Goal: Task Accomplishment & Management: Use online tool/utility

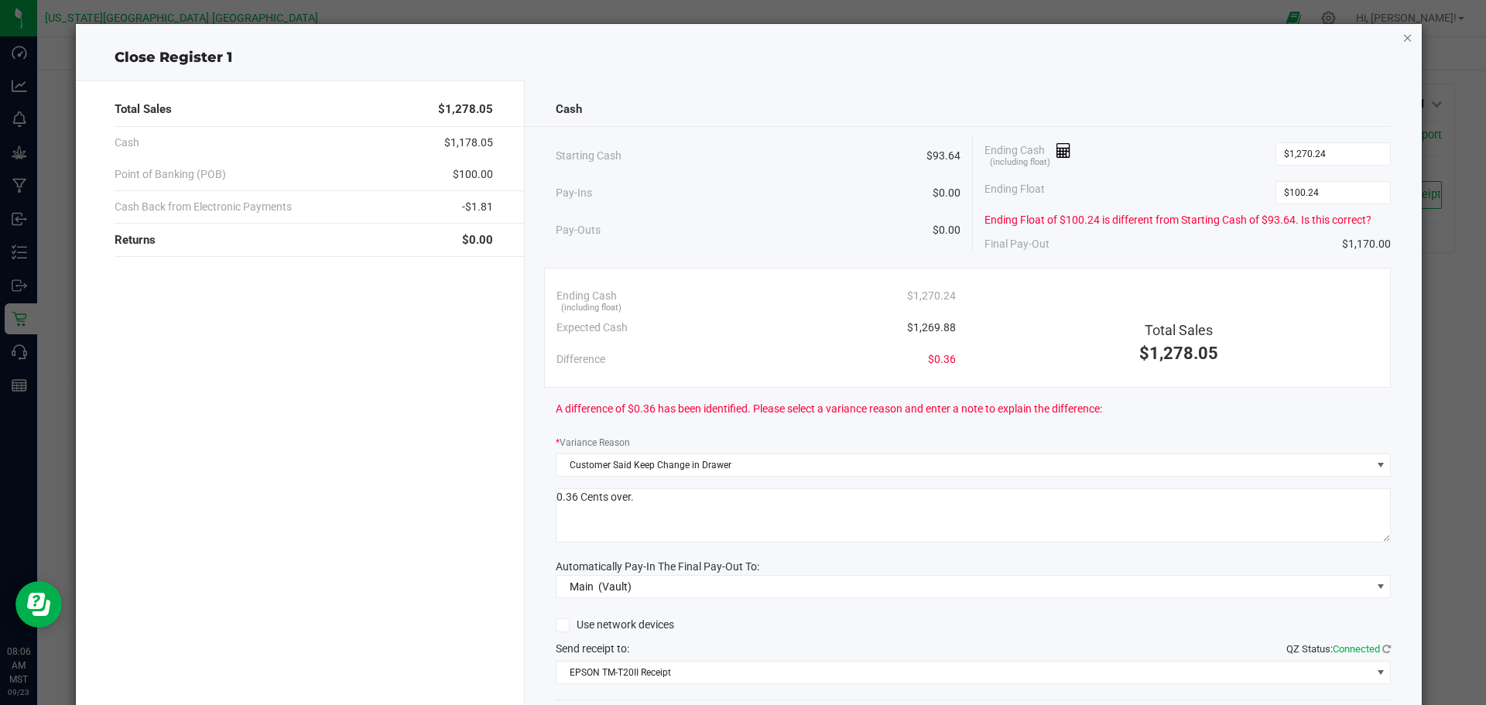
click at [1402, 39] on icon "button" at bounding box center [1407, 37] width 11 height 19
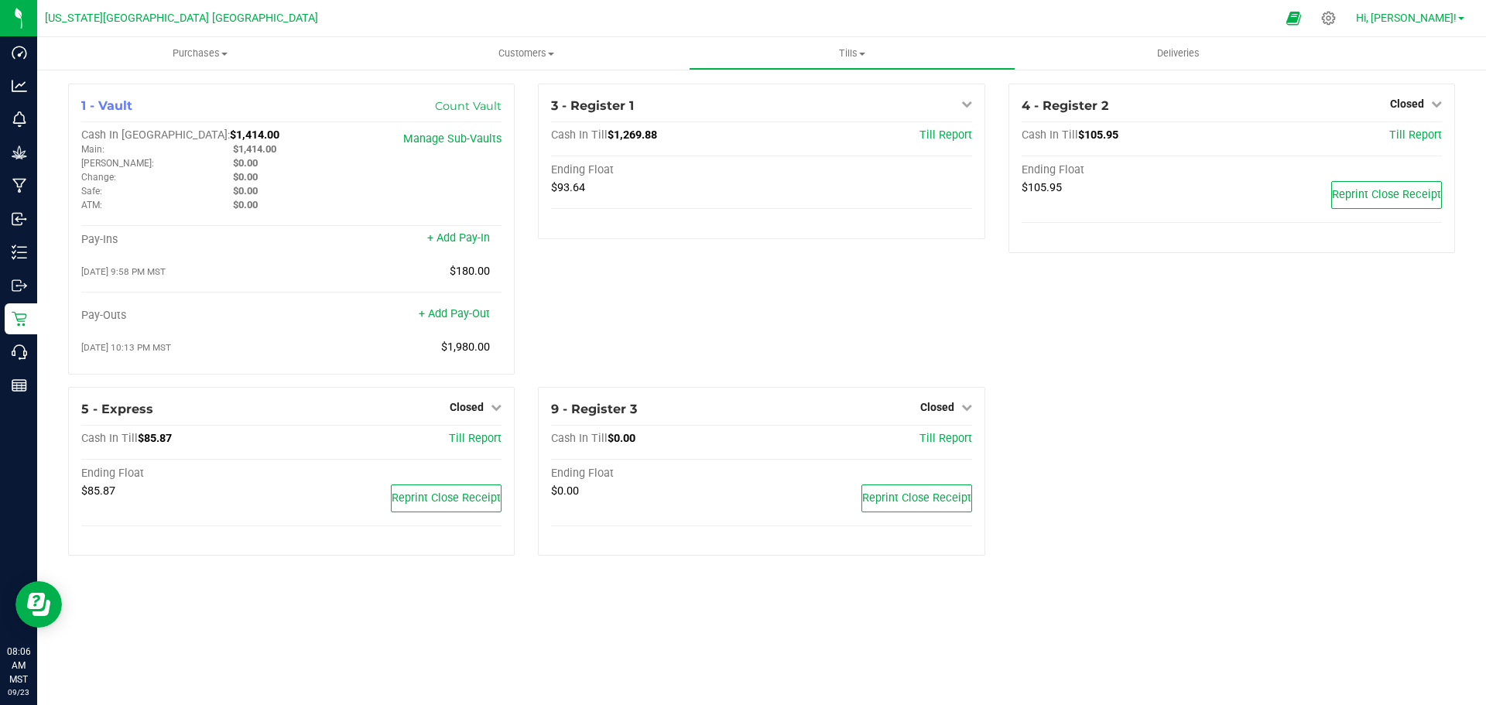
click at [1443, 18] on span "Hi, [PERSON_NAME]!" at bounding box center [1406, 18] width 101 height 12
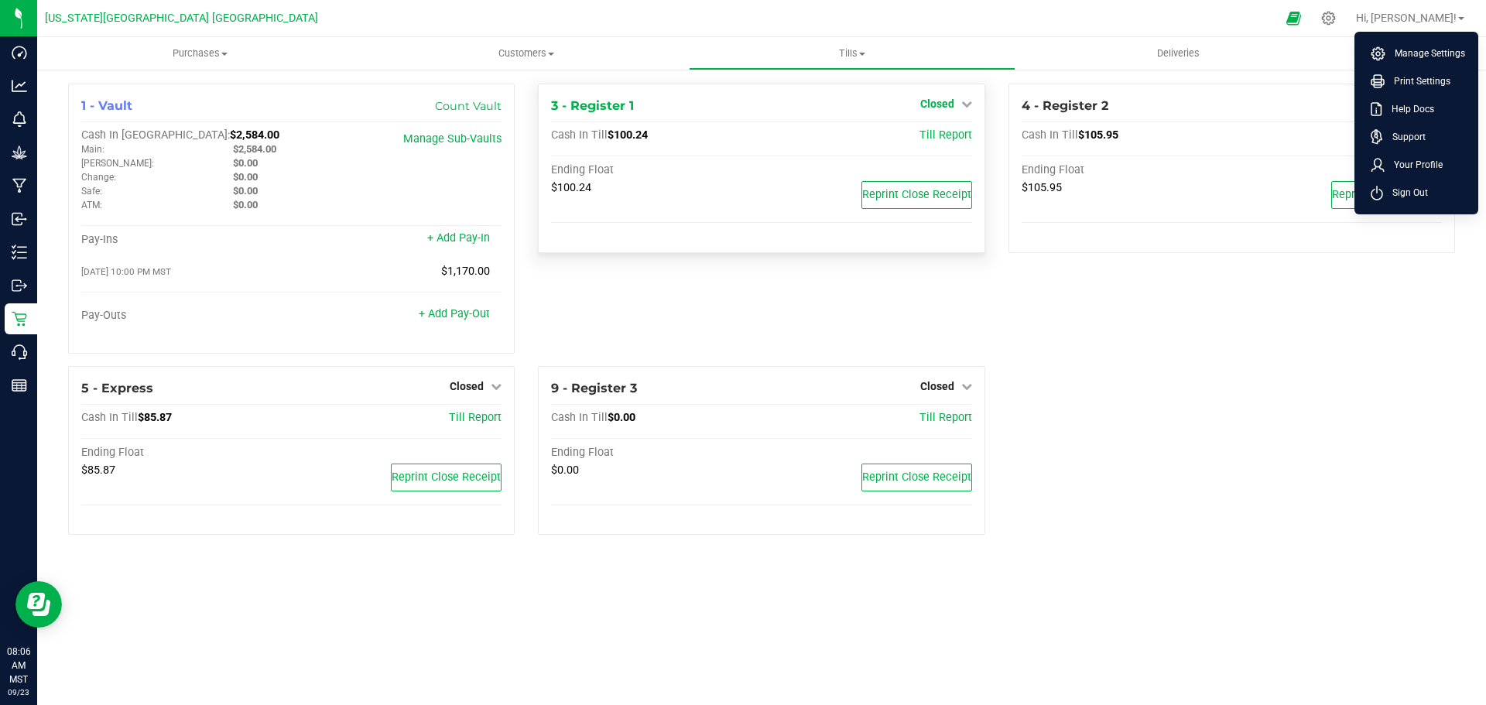
click at [924, 101] on span "Closed" at bounding box center [937, 104] width 34 height 12
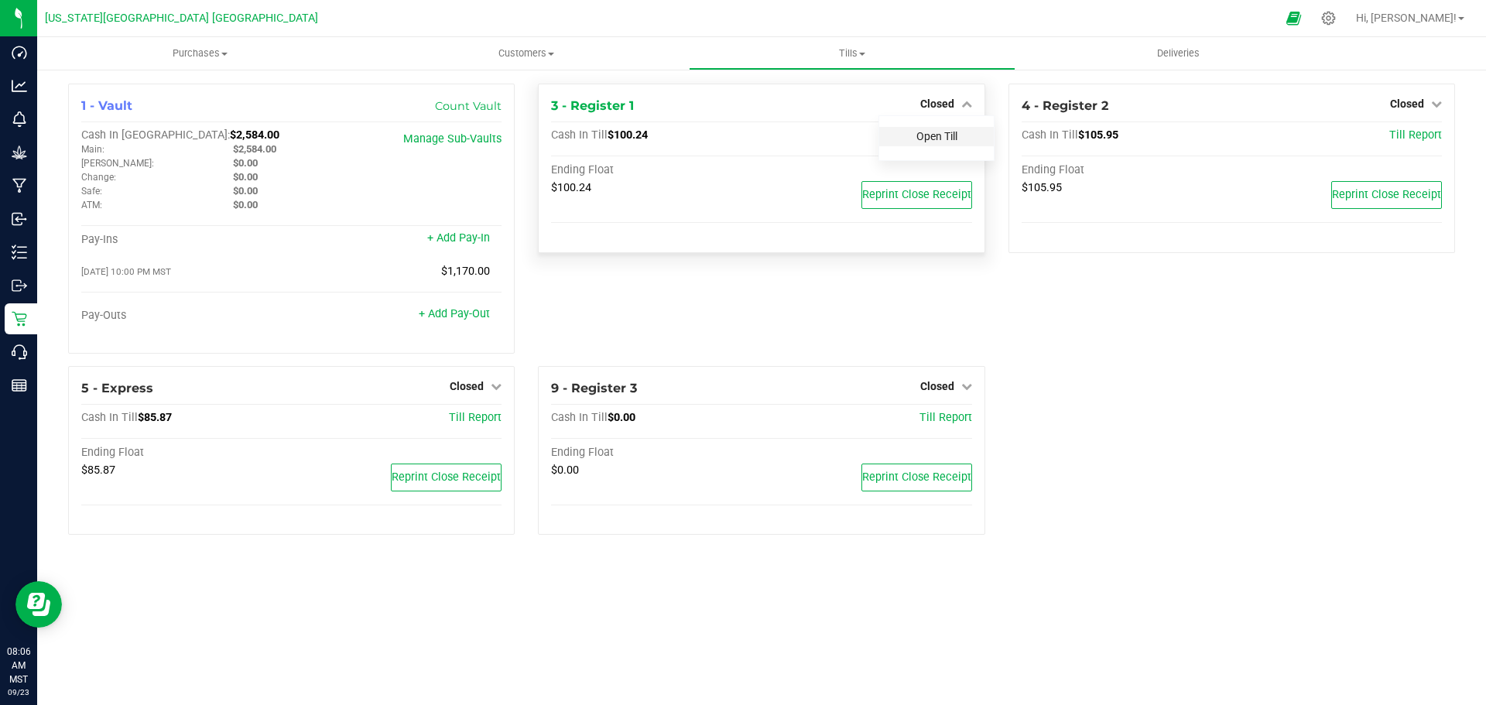
click at [923, 139] on link "Open Till" at bounding box center [936, 136] width 41 height 12
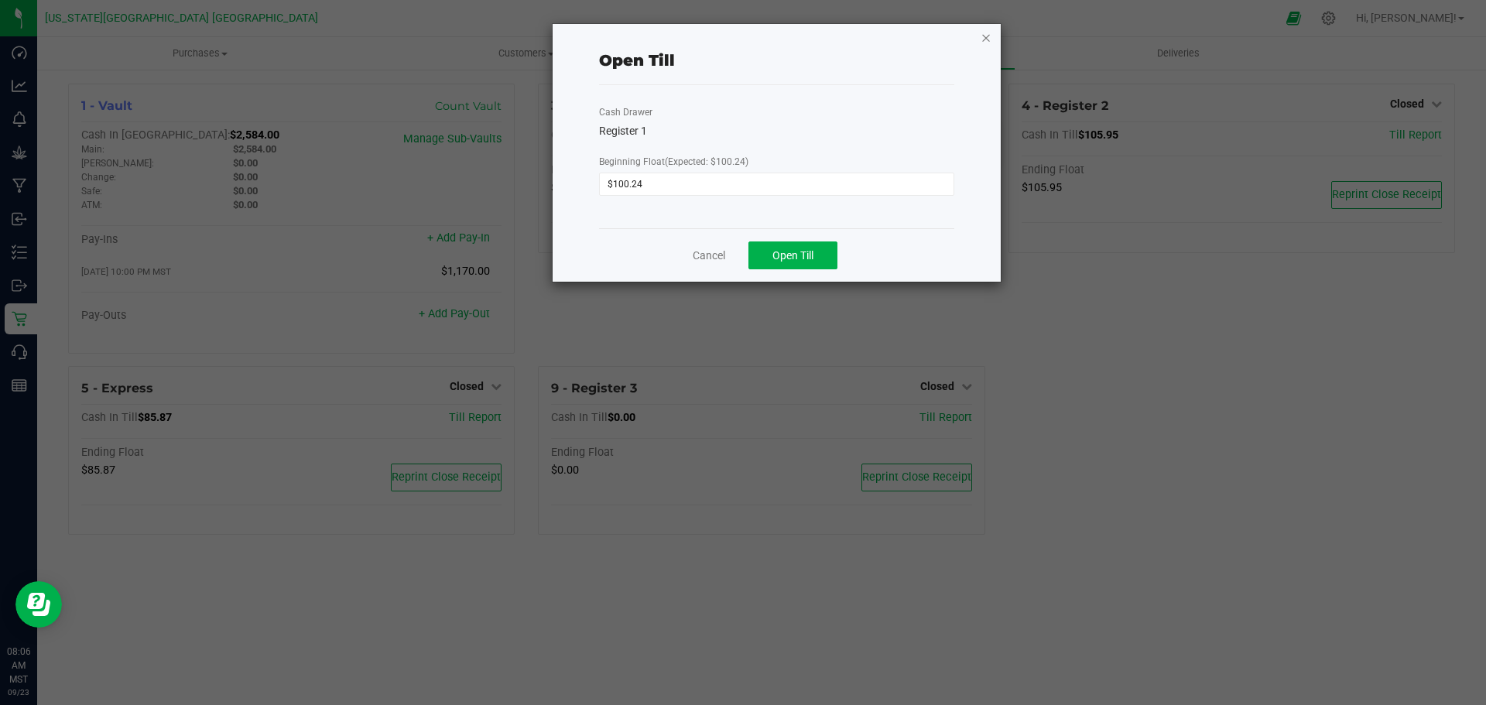
click at [989, 40] on icon "button" at bounding box center [986, 37] width 11 height 19
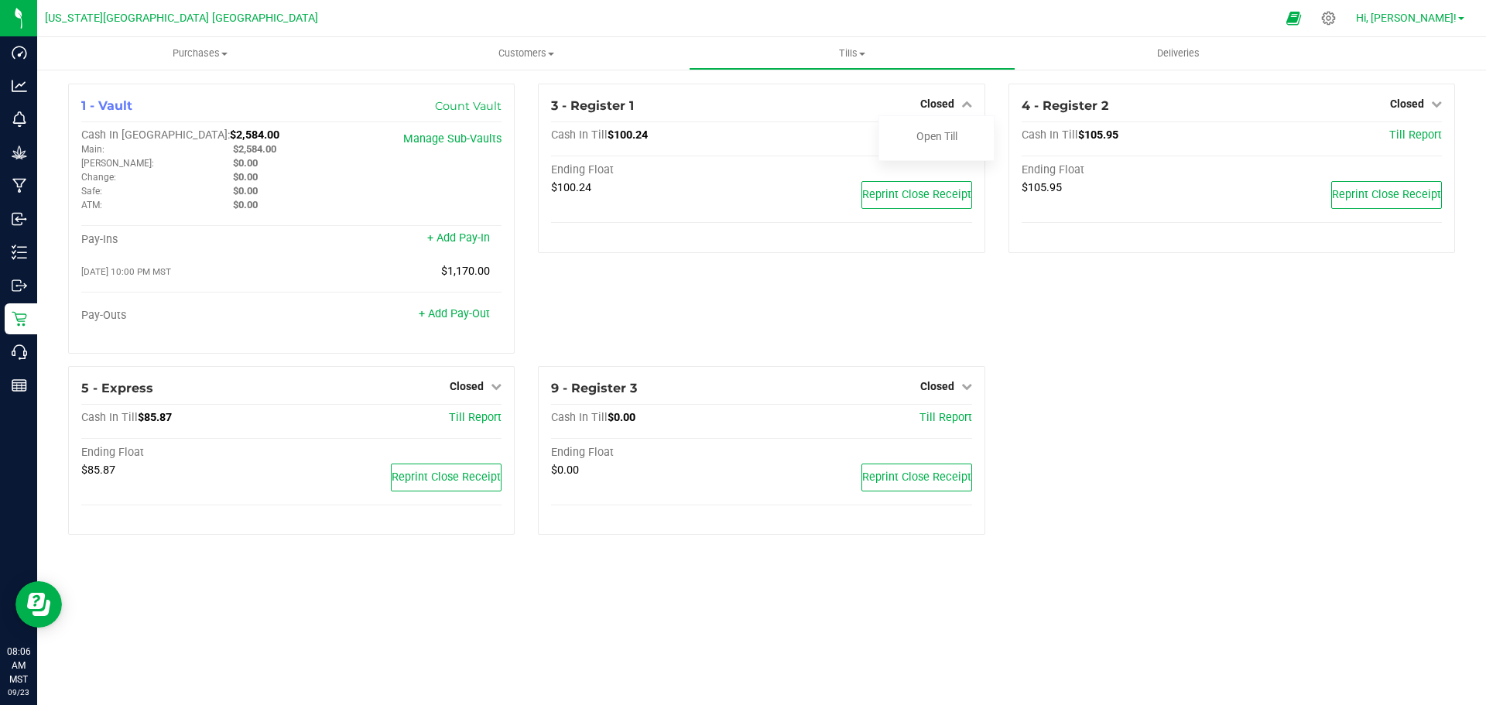
click at [1420, 15] on span "Hi, [PERSON_NAME]!" at bounding box center [1406, 18] width 101 height 12
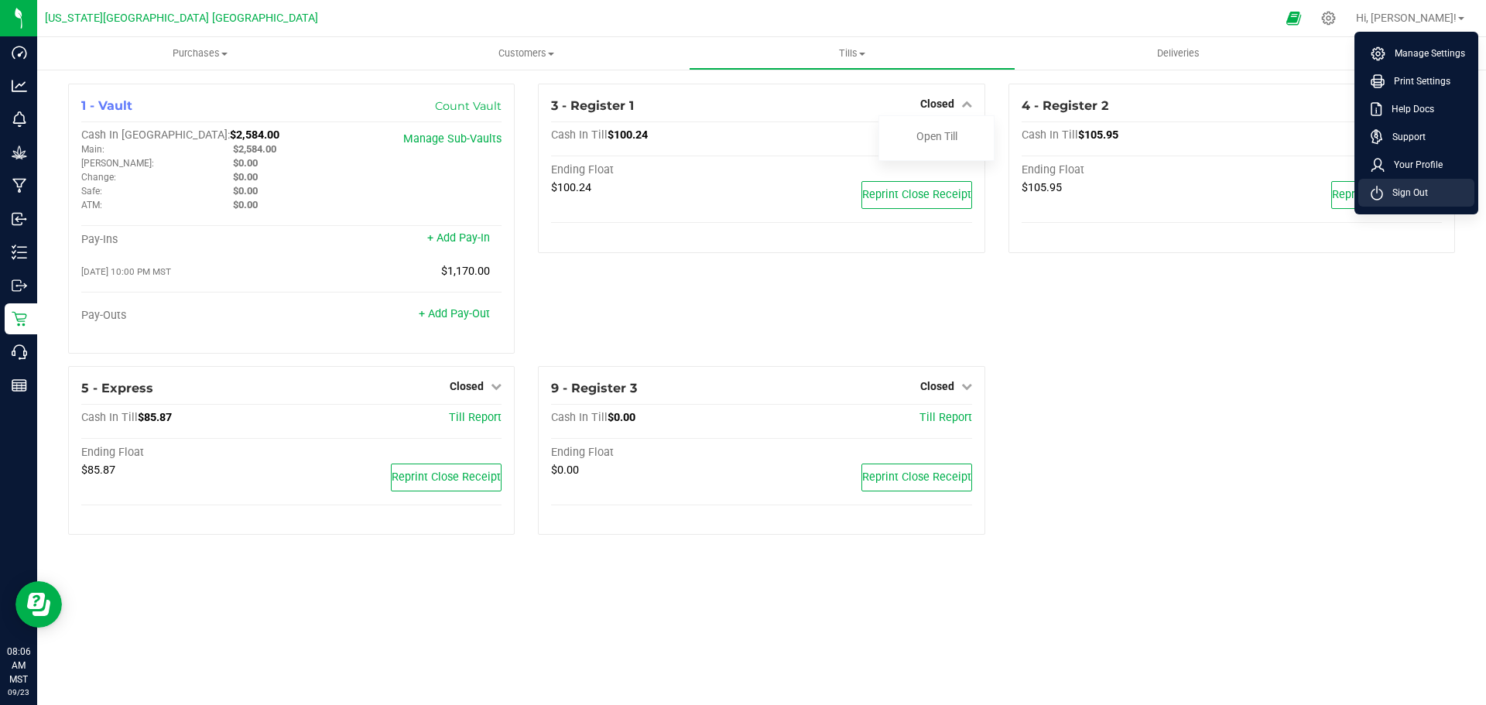
click at [1410, 196] on span "Sign Out" at bounding box center [1405, 192] width 45 height 15
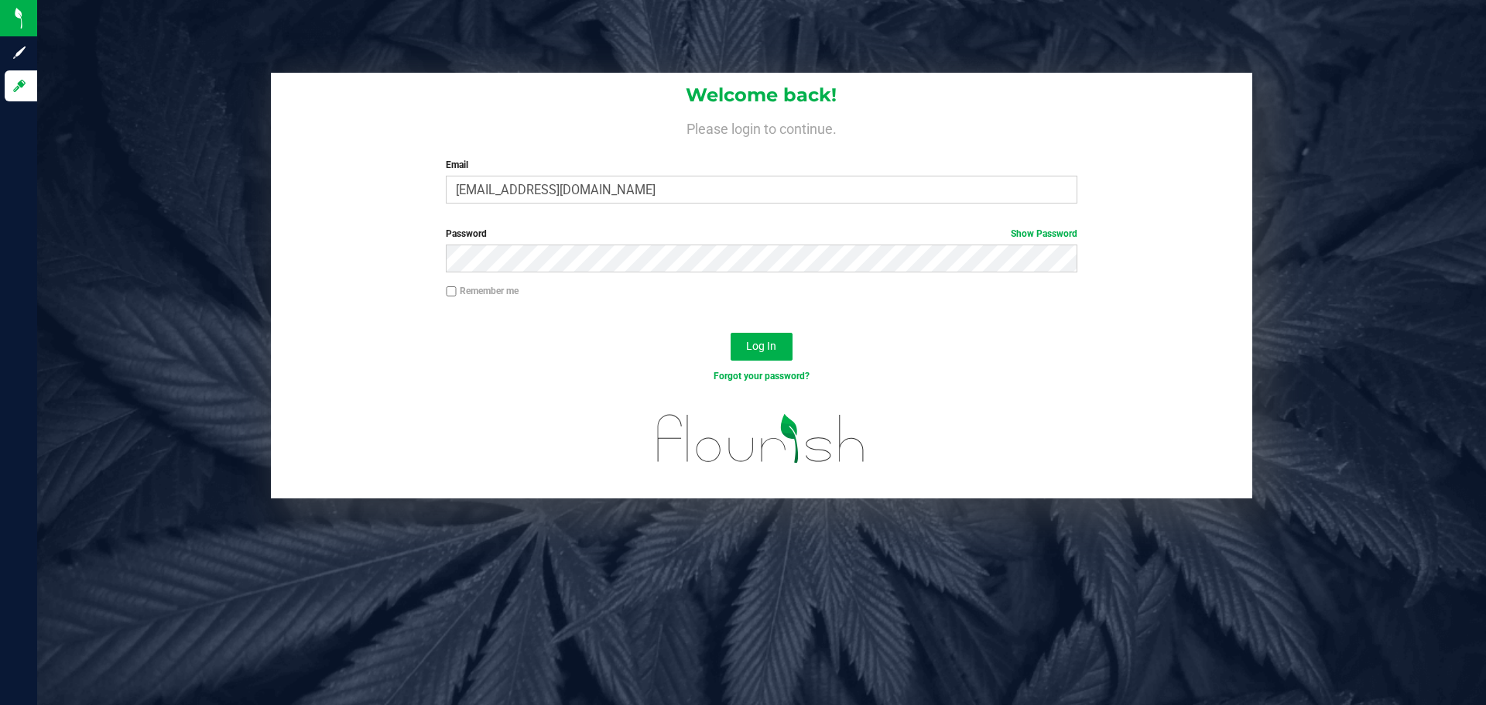
click at [1441, 59] on div "Welcome back! Please login to continue. Email [EMAIL_ADDRESS][DOMAIN_NAME] Requ…" at bounding box center [761, 352] width 1449 height 705
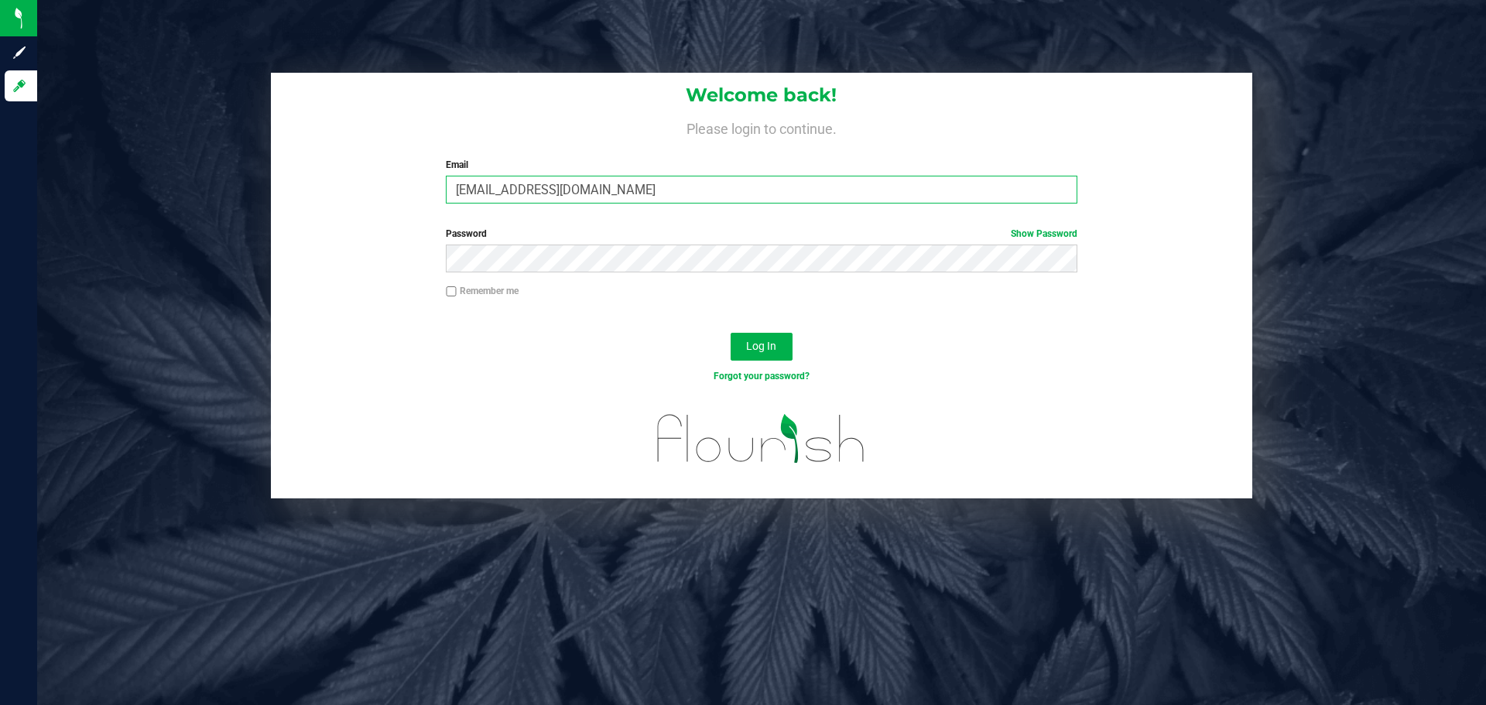
click at [545, 190] on input "[EMAIL_ADDRESS][DOMAIN_NAME]" at bounding box center [761, 190] width 631 height 28
click at [549, 192] on input "[EMAIL_ADDRESS][DOMAIN_NAME]" at bounding box center [761, 190] width 631 height 28
click at [520, 200] on input "[EMAIL_ADDRESS][DOMAIN_NAME]" at bounding box center [761, 190] width 631 height 28
click at [517, 197] on input "[EMAIL_ADDRESS][DOMAIN_NAME]" at bounding box center [761, 190] width 631 height 28
type input "[EMAIL_ADDRESS][DOMAIN_NAME]"
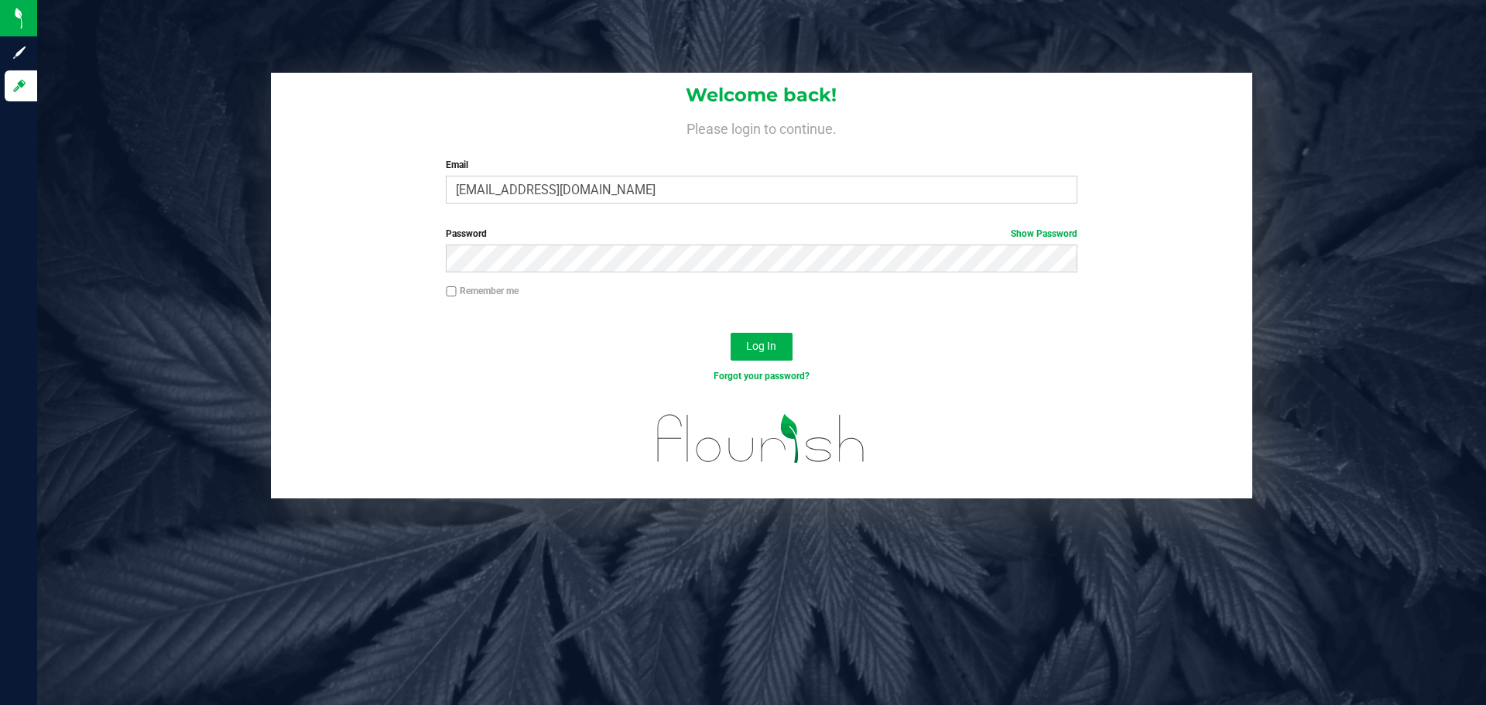
click at [461, 332] on div "Log In" at bounding box center [761, 352] width 981 height 52
click at [761, 351] on span "Log In" at bounding box center [761, 346] width 30 height 12
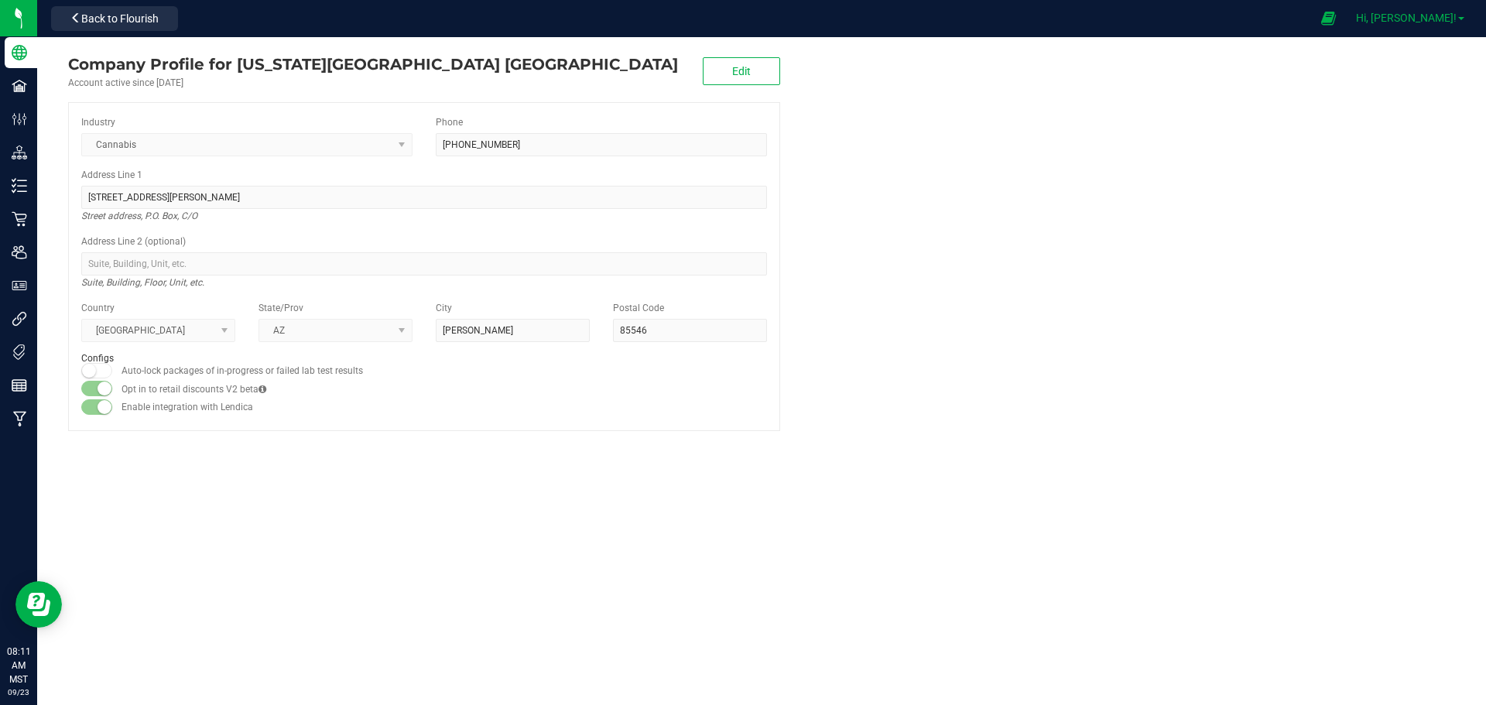
click at [1431, 19] on span "Hi, [PERSON_NAME]!" at bounding box center [1406, 18] width 101 height 12
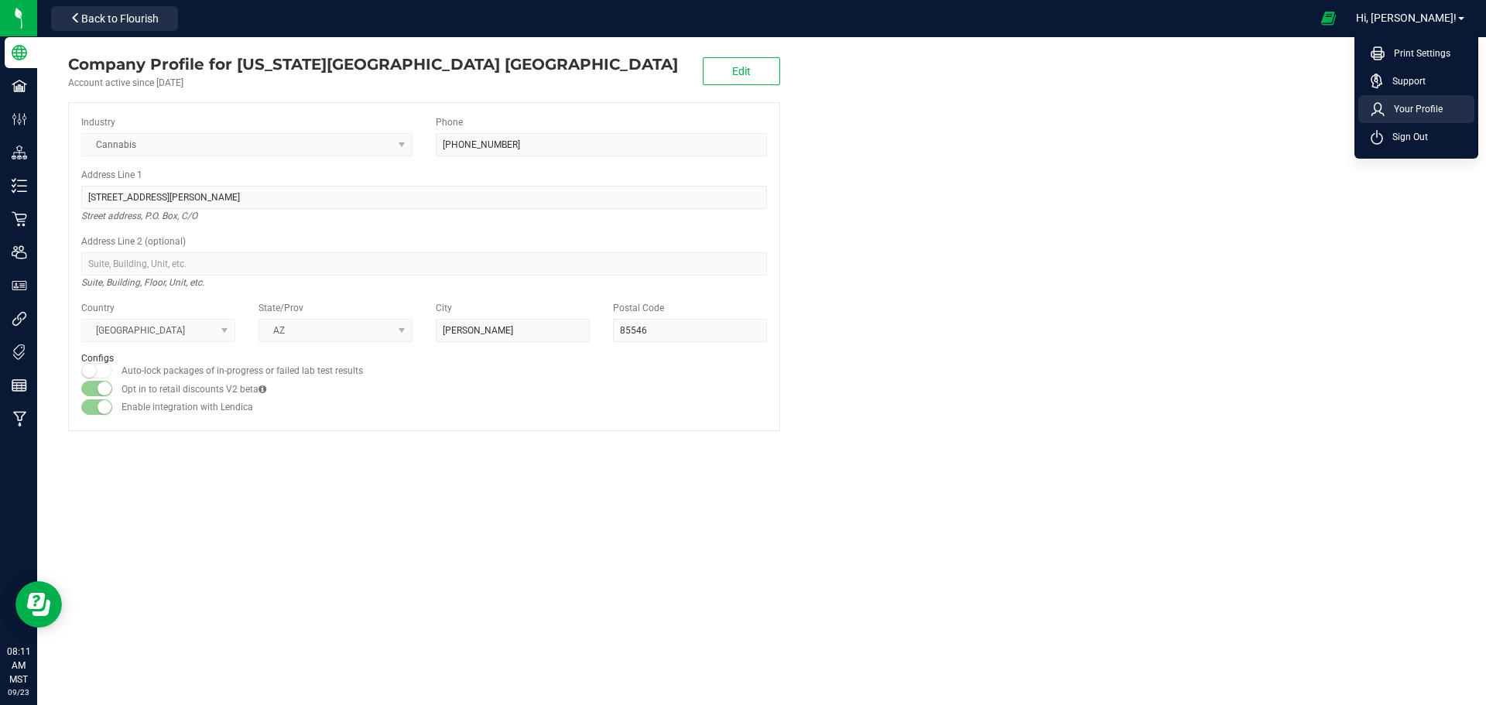
click at [1409, 105] on span "Your Profile" at bounding box center [1414, 108] width 58 height 15
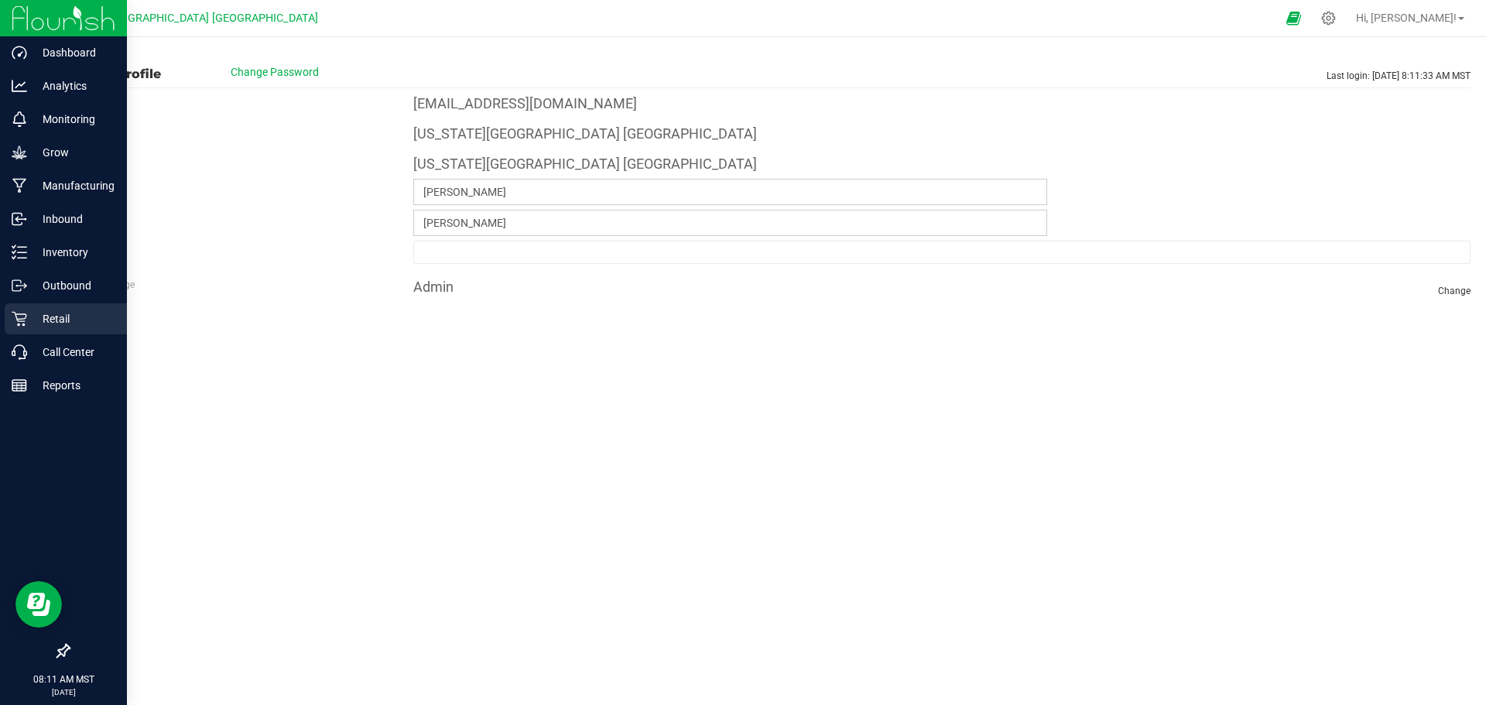
click at [60, 323] on p "Retail" at bounding box center [73, 319] width 93 height 19
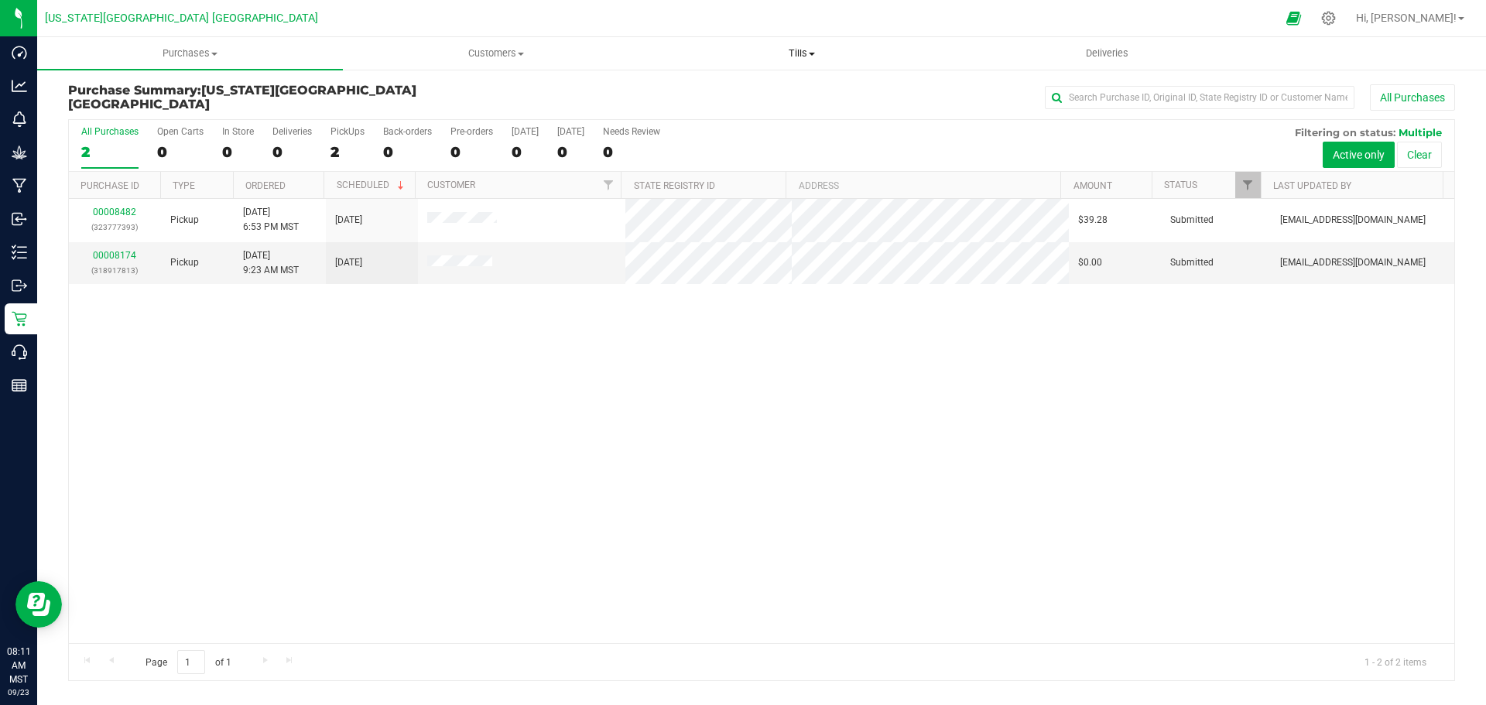
click at [805, 47] on span "Tills" at bounding box center [801, 53] width 304 height 14
click at [692, 94] on span "Manage tills" at bounding box center [701, 93] width 104 height 13
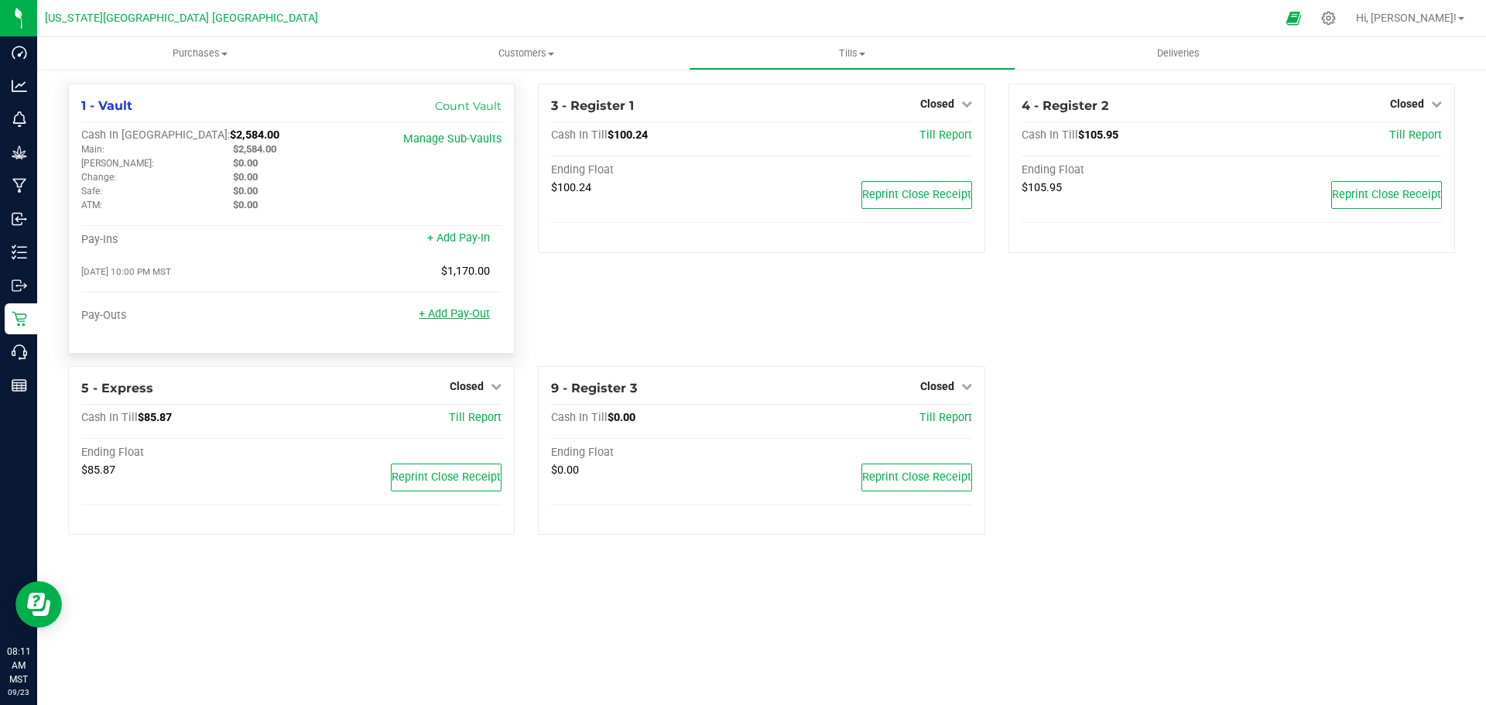
click at [472, 320] on link "+ Add Pay-Out" at bounding box center [454, 313] width 71 height 13
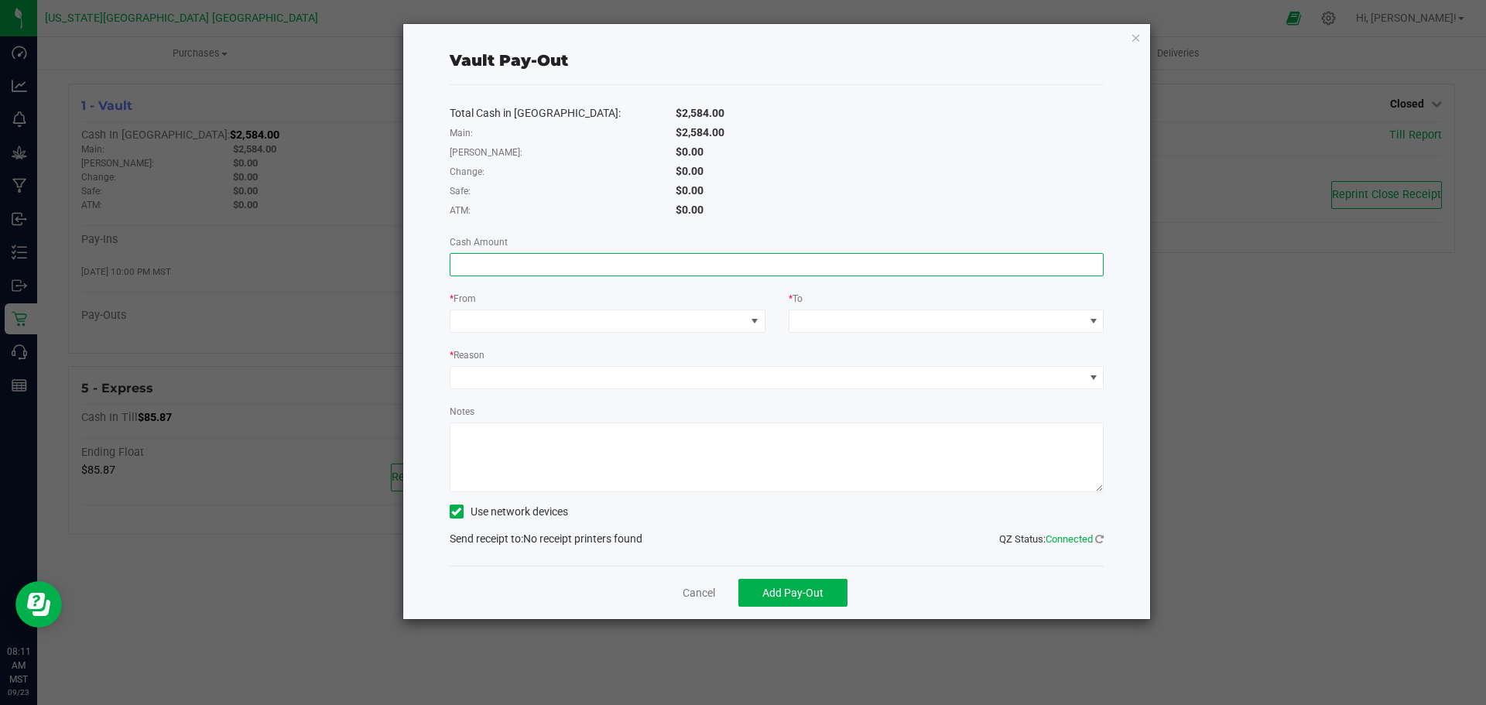
click at [489, 255] on input at bounding box center [776, 265] width 653 height 22
type input "5"
type input "$420.00"
click at [493, 322] on span at bounding box center [597, 321] width 295 height 22
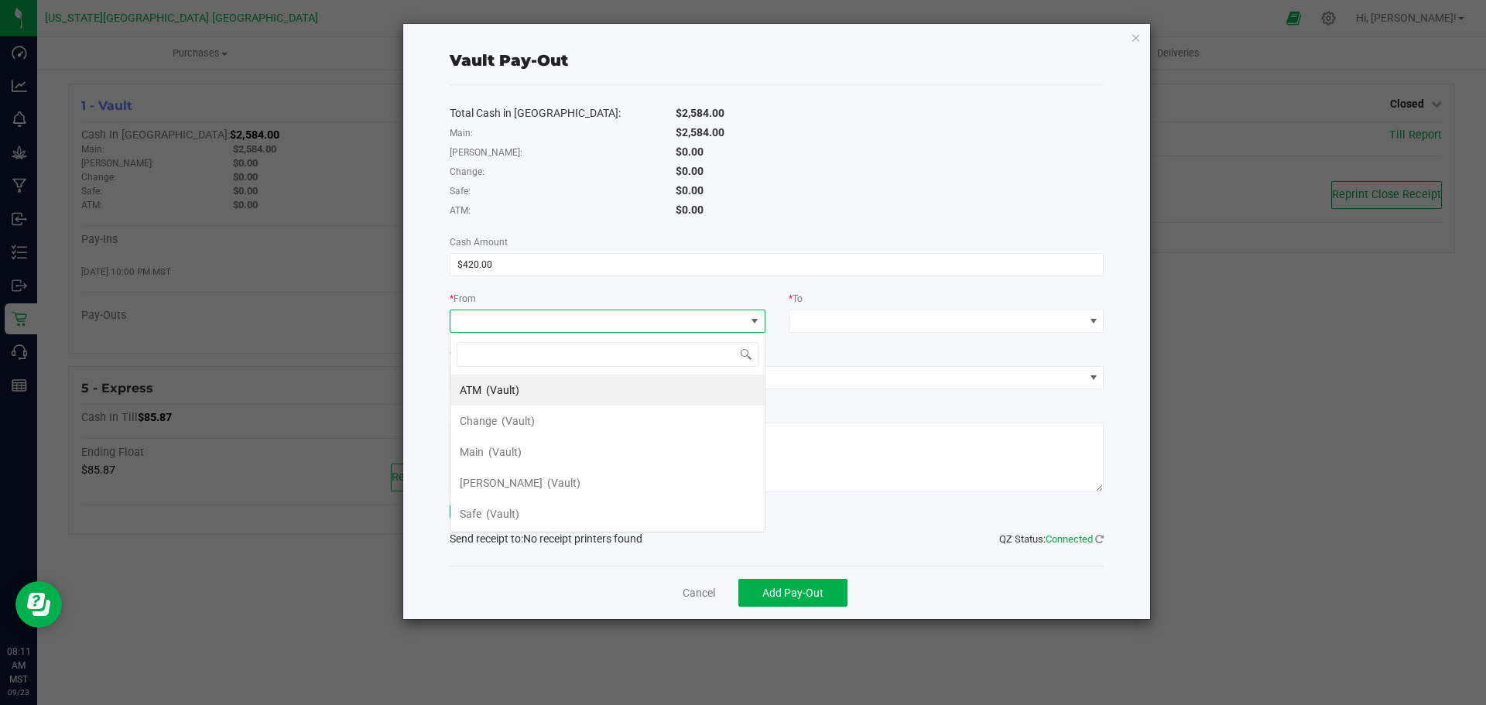
scroll to position [23, 316]
click at [478, 455] on span "Main" at bounding box center [472, 452] width 24 height 12
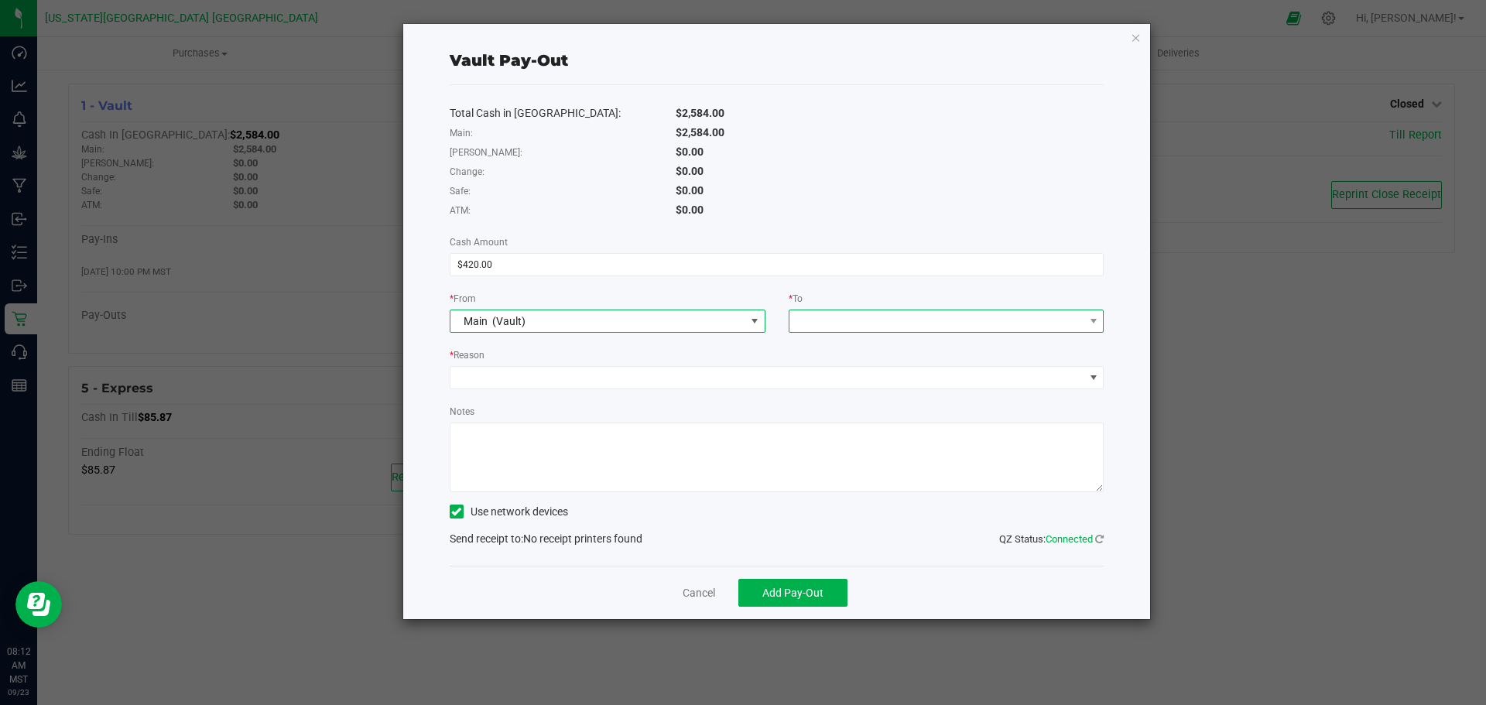
click at [880, 319] on span at bounding box center [936, 321] width 295 height 22
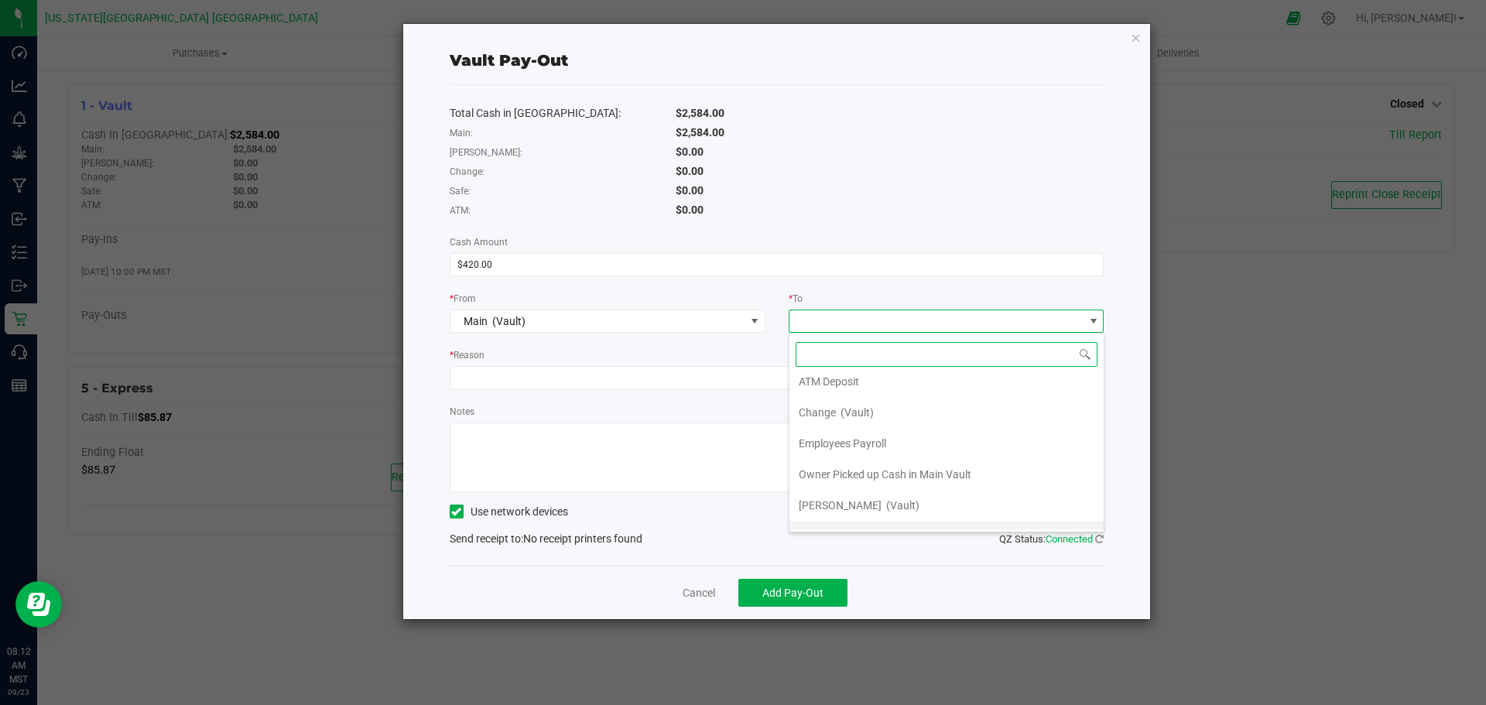
scroll to position [62, 0]
click at [838, 415] on span "Employees Payroll" at bounding box center [842, 421] width 87 height 12
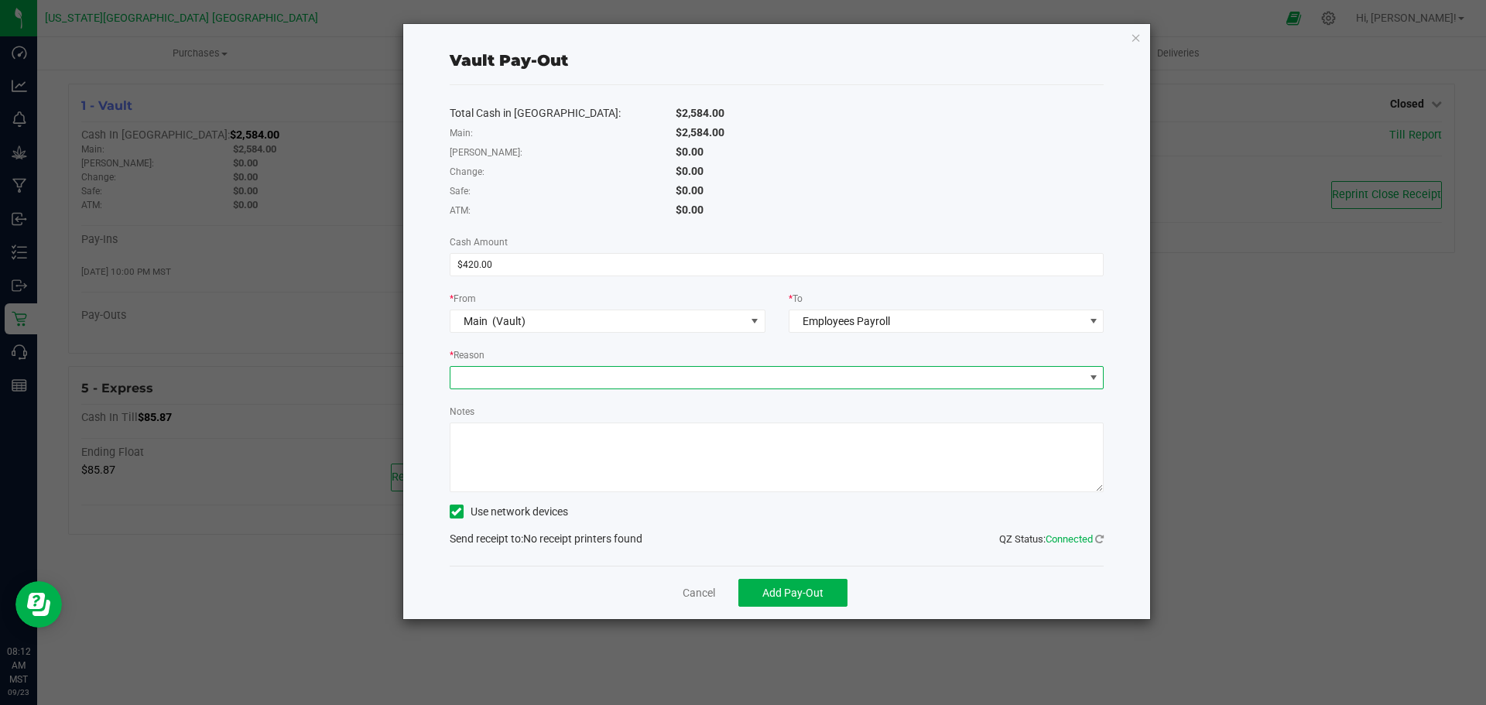
click at [1081, 378] on span at bounding box center [767, 378] width 634 height 22
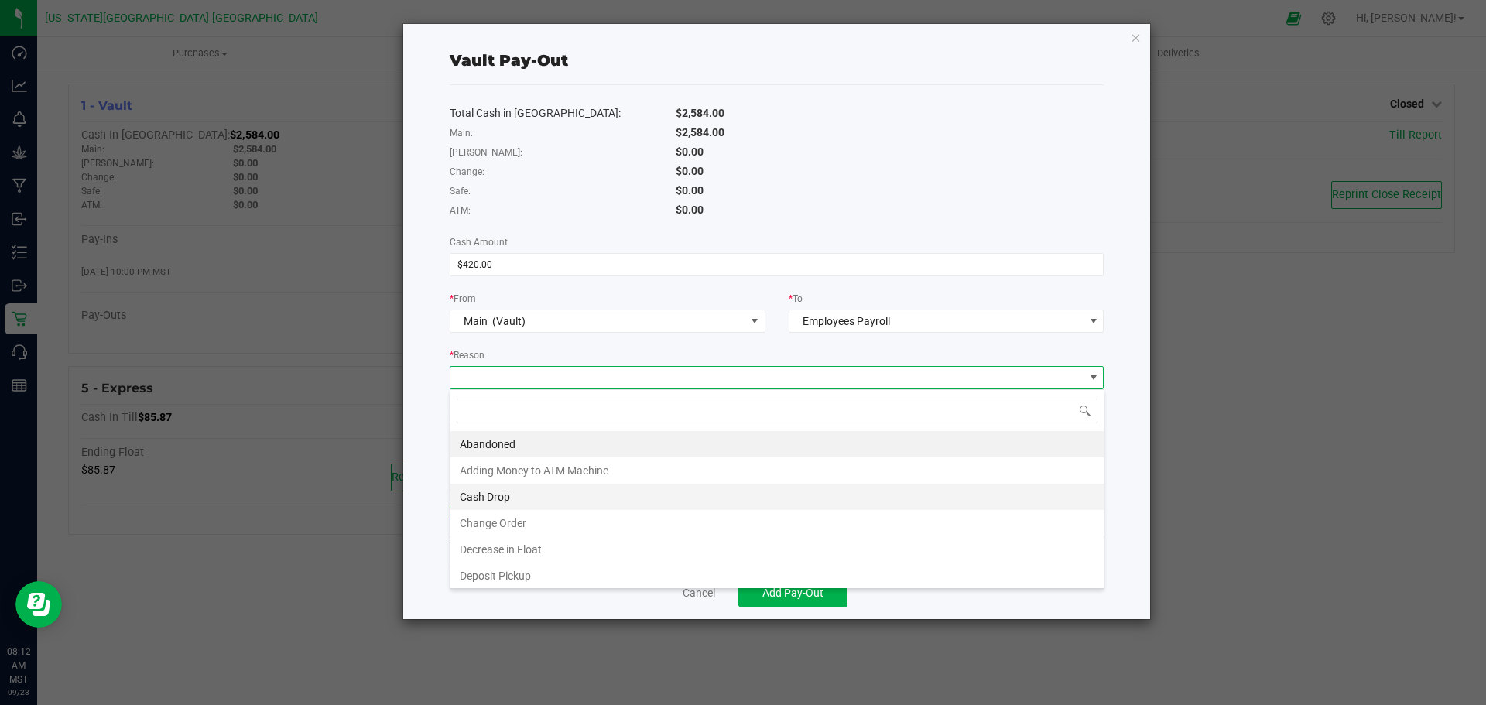
scroll to position [56, 0]
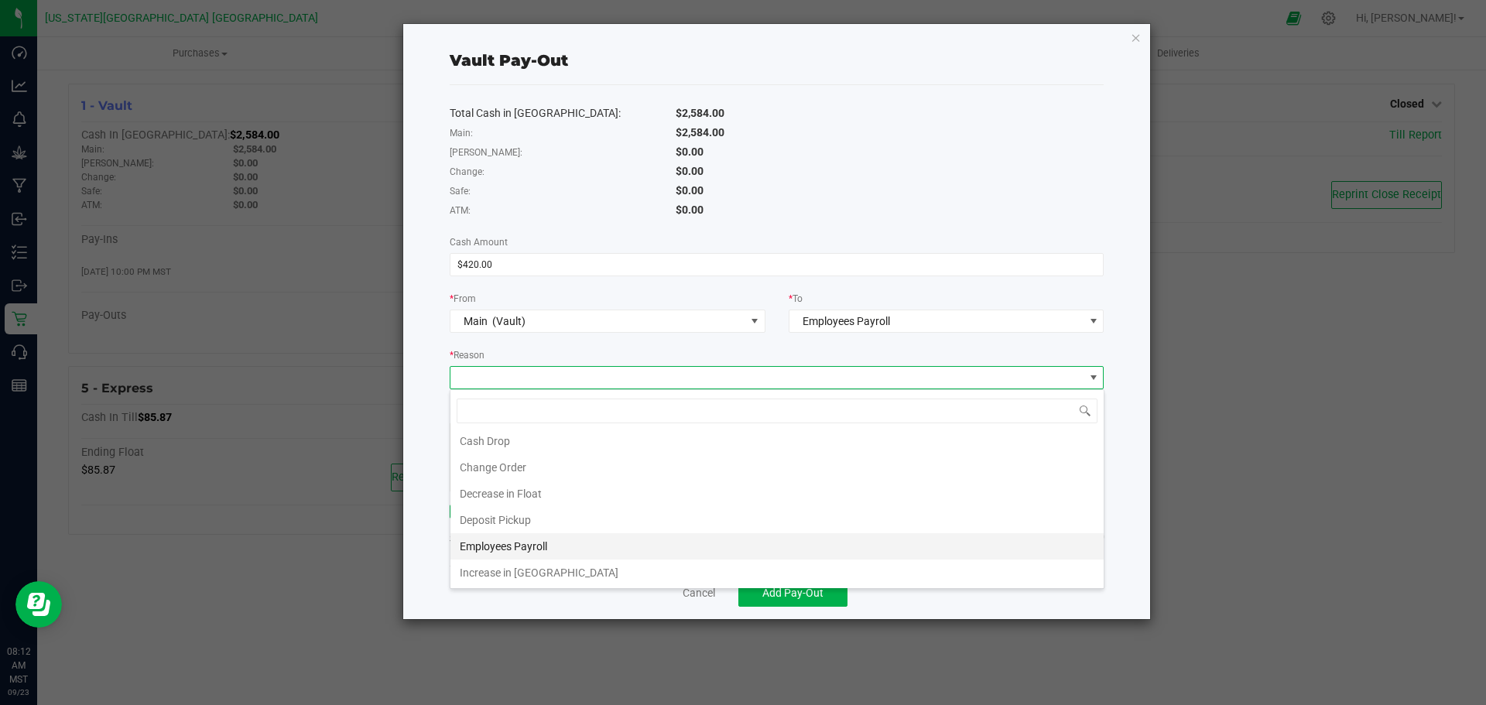
click at [521, 551] on li "Employees Payroll" at bounding box center [776, 546] width 653 height 26
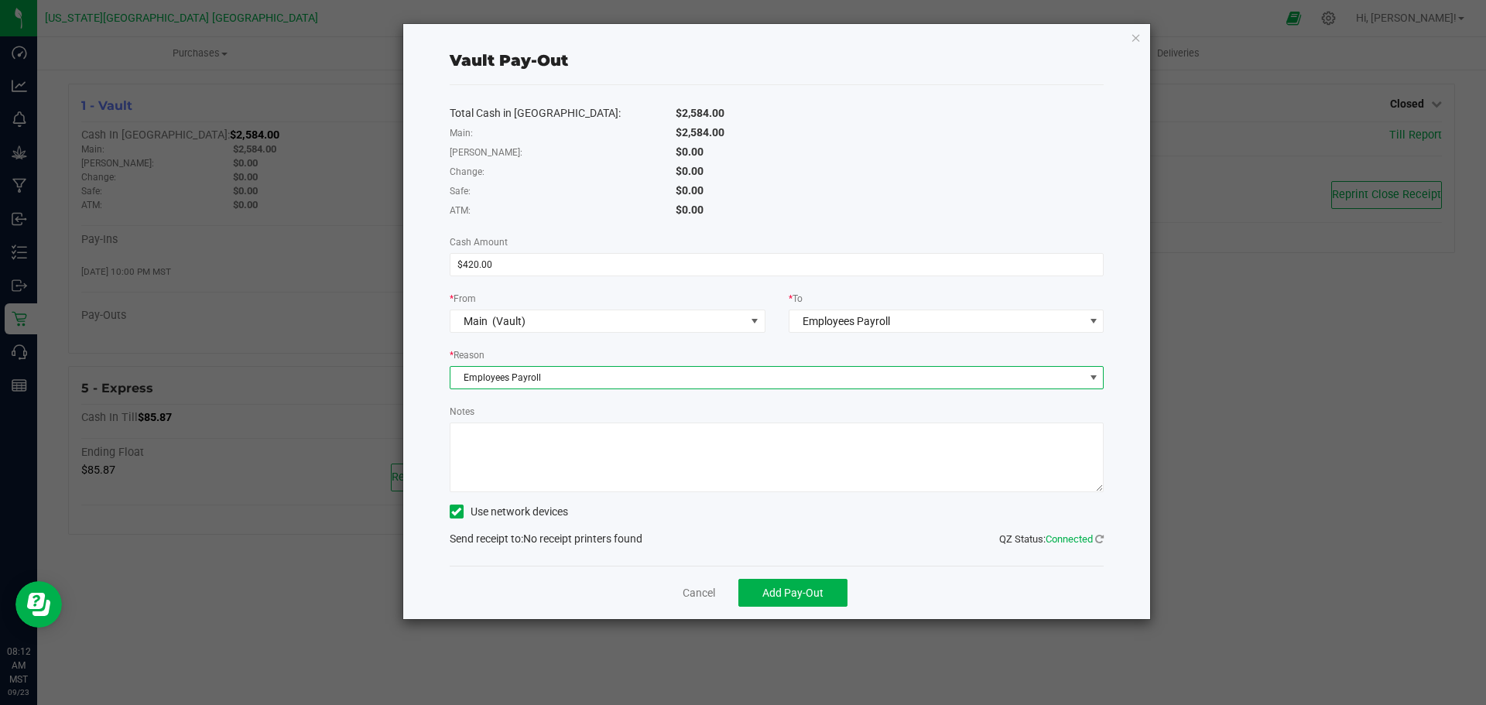
click at [455, 512] on icon at bounding box center [456, 512] width 10 height 0
click at [0, 0] on input "Use network devices" at bounding box center [0, 0] width 0 height 0
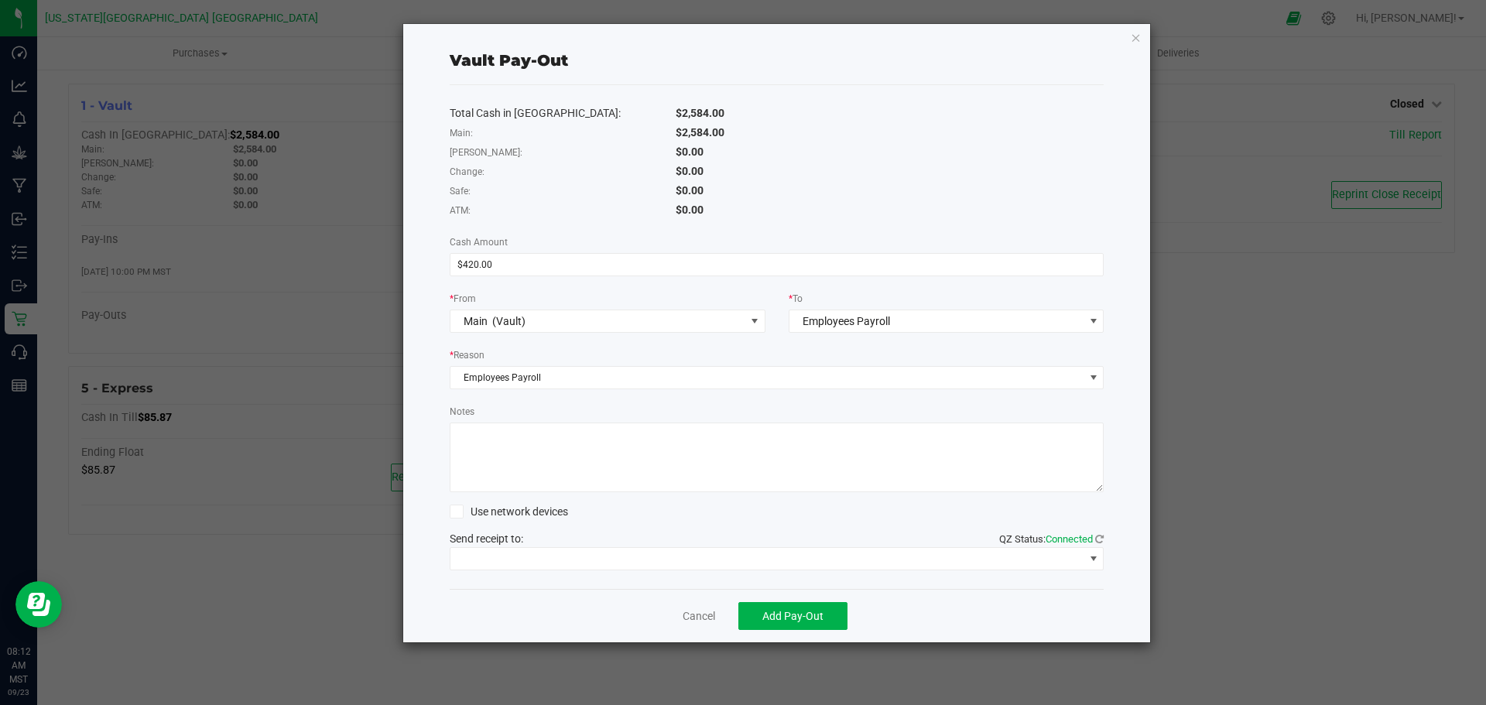
click at [491, 416] on div "Notes" at bounding box center [777, 447] width 655 height 89
click at [488, 443] on textarea "Notes" at bounding box center [777, 458] width 655 height 70
click at [484, 439] on textarea "Notes" at bounding box center [777, 458] width 655 height 70
type textarea "[PERSON_NAME]"
click at [519, 560] on span at bounding box center [767, 559] width 634 height 22
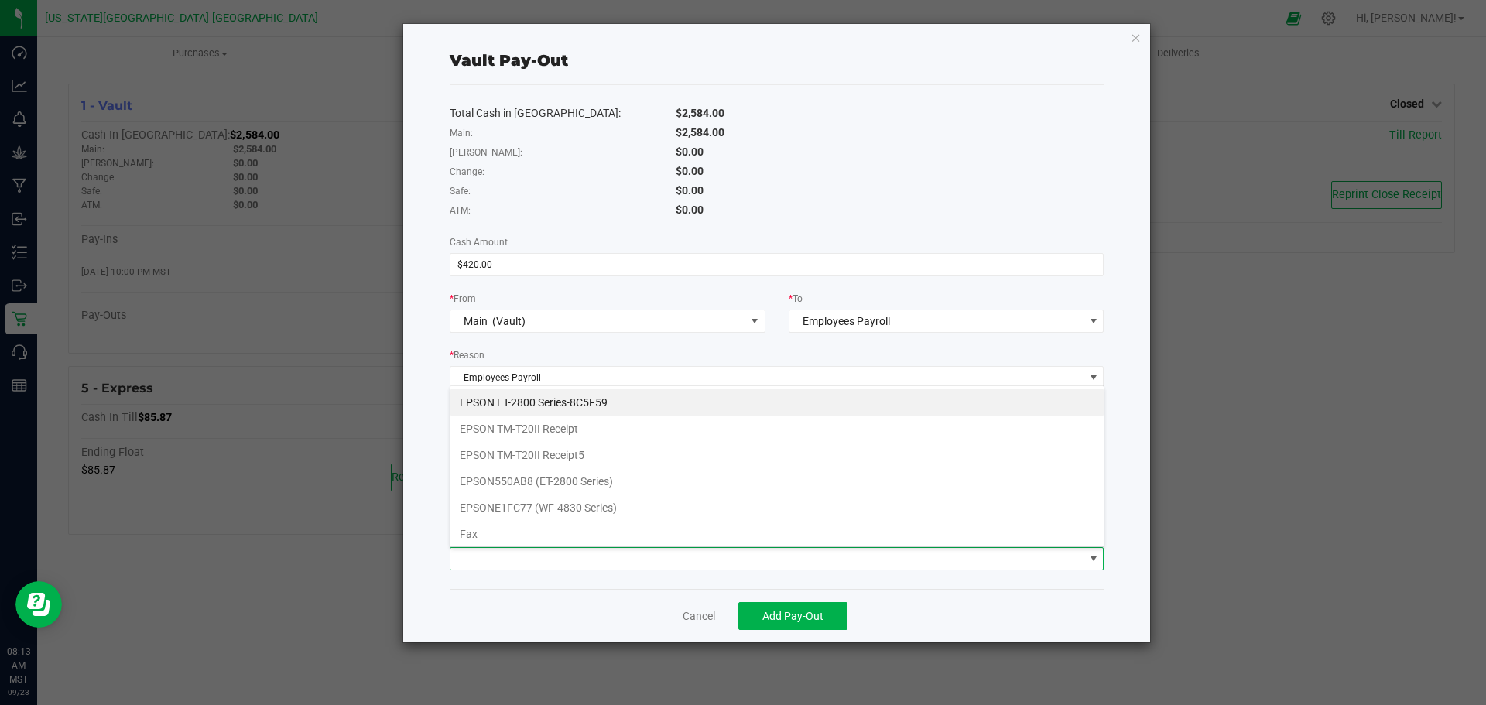
scroll to position [23, 654]
click at [512, 430] on Receipt "EPSON TM-T20II Receipt" at bounding box center [776, 429] width 653 height 26
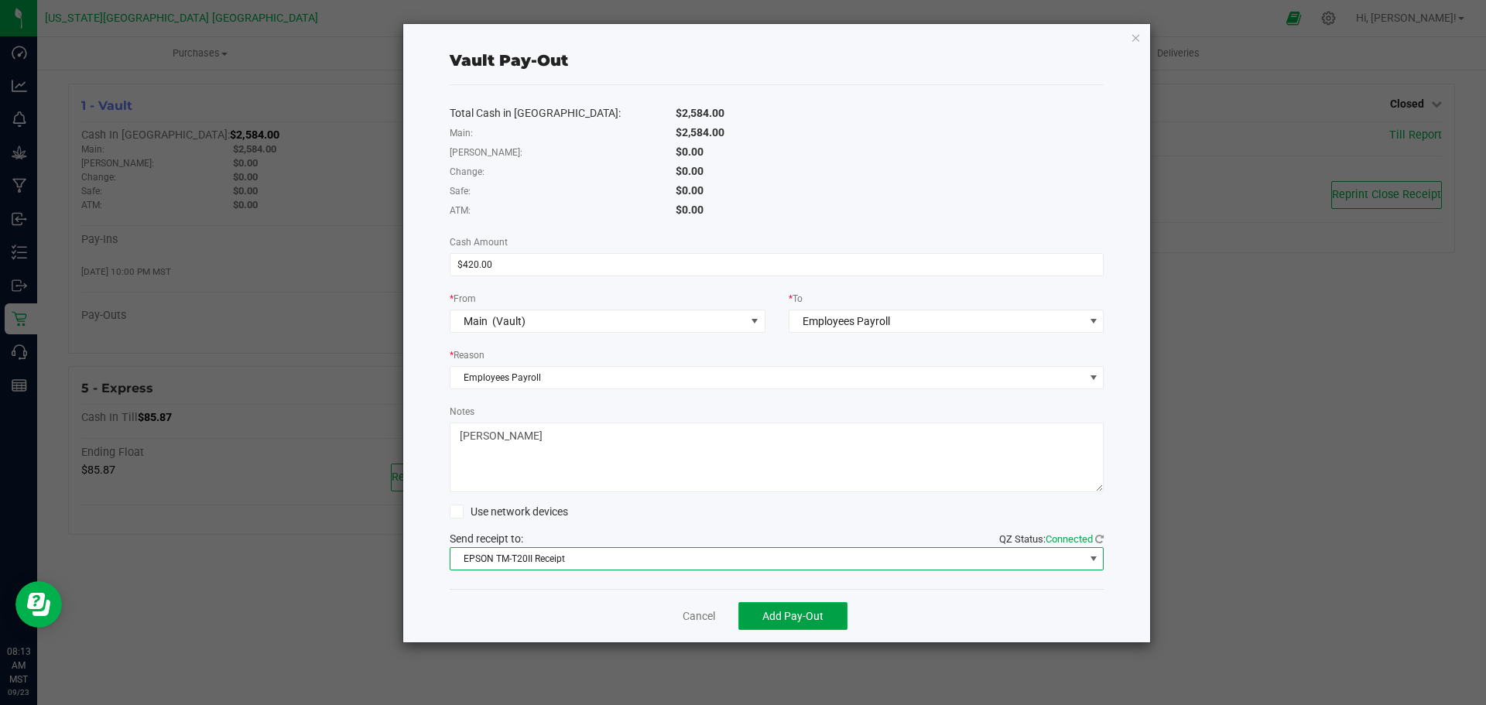
click at [779, 613] on span "Add Pay-Out" at bounding box center [792, 616] width 61 height 12
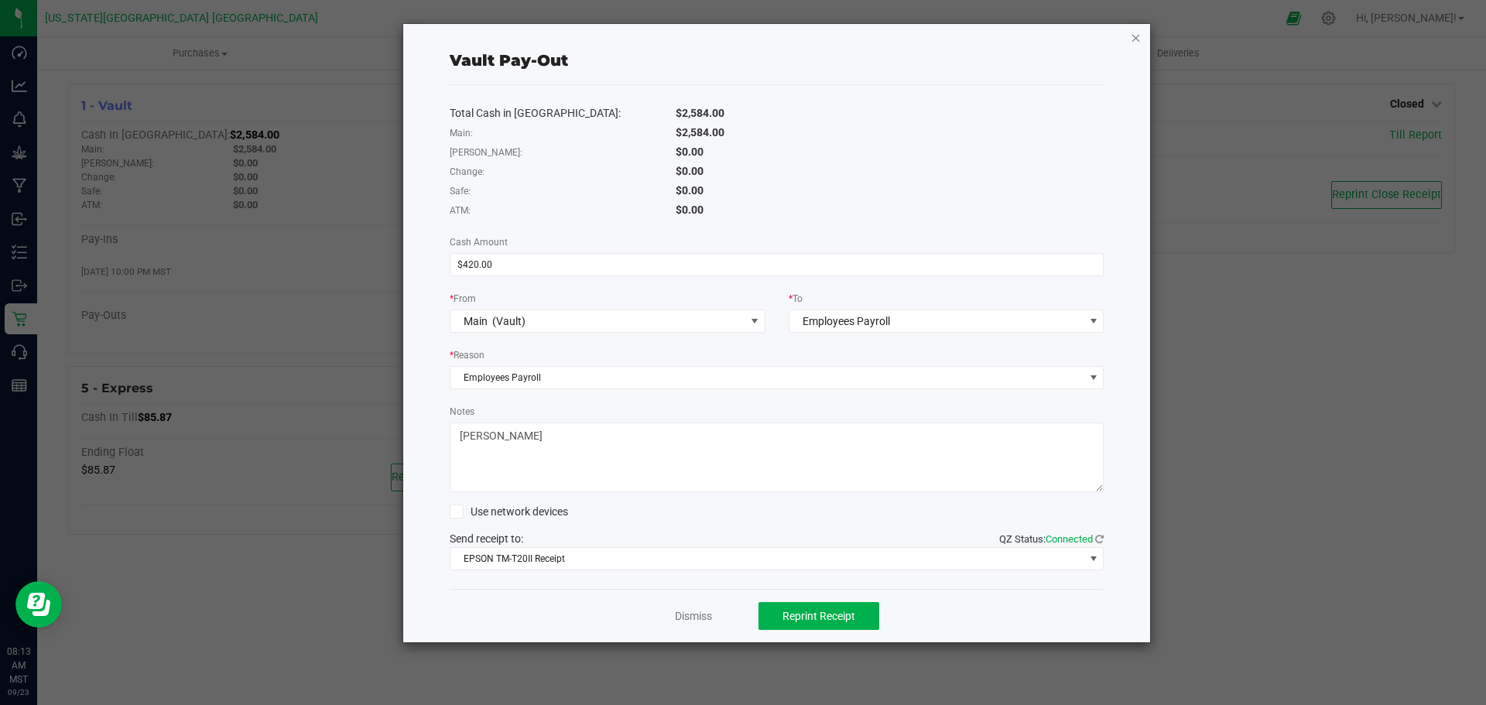
click at [1136, 37] on icon "button" at bounding box center [1136, 37] width 11 height 19
